Goal: Find specific page/section: Find specific page/section

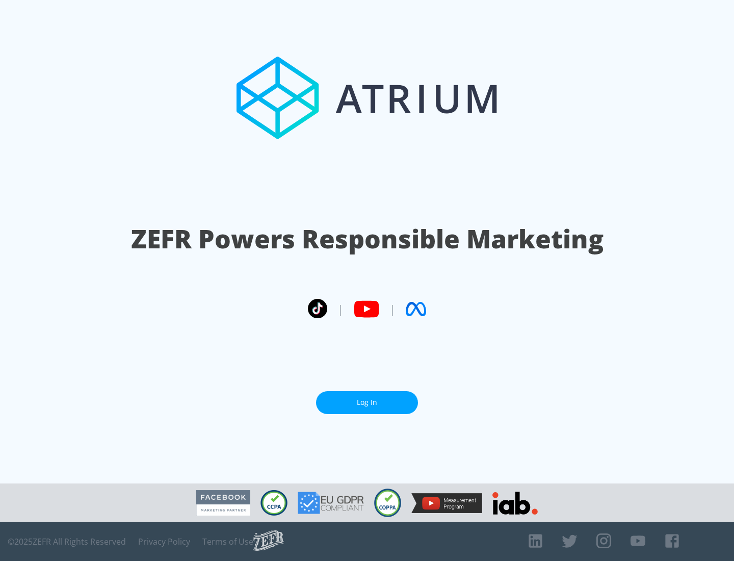
click at [367, 398] on link "Log In" at bounding box center [367, 402] width 102 height 23
